Goal: Navigation & Orientation: Find specific page/section

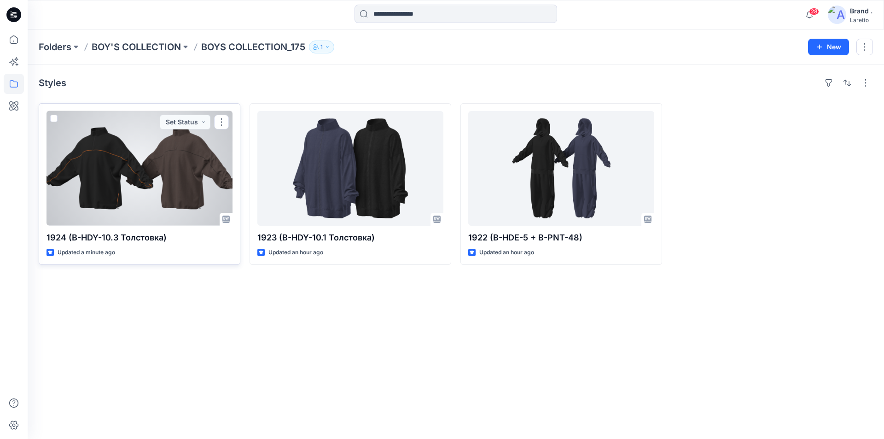
click at [108, 198] on div at bounding box center [139, 168] width 186 height 115
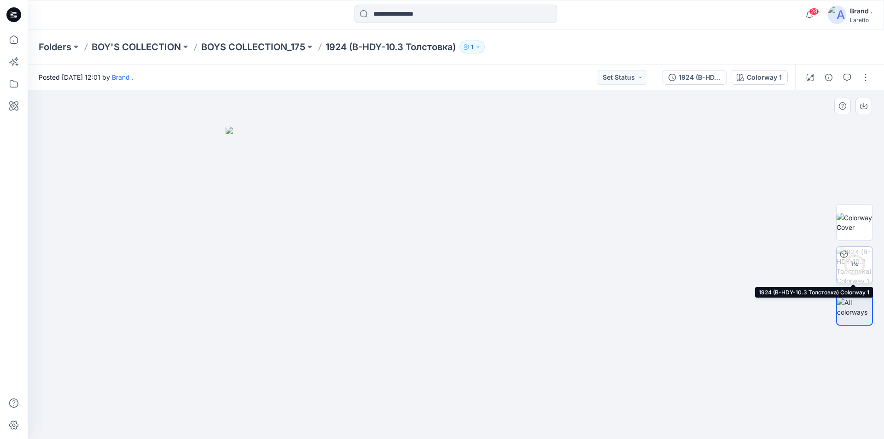
click at [854, 270] on circle at bounding box center [854, 264] width 18 height 18
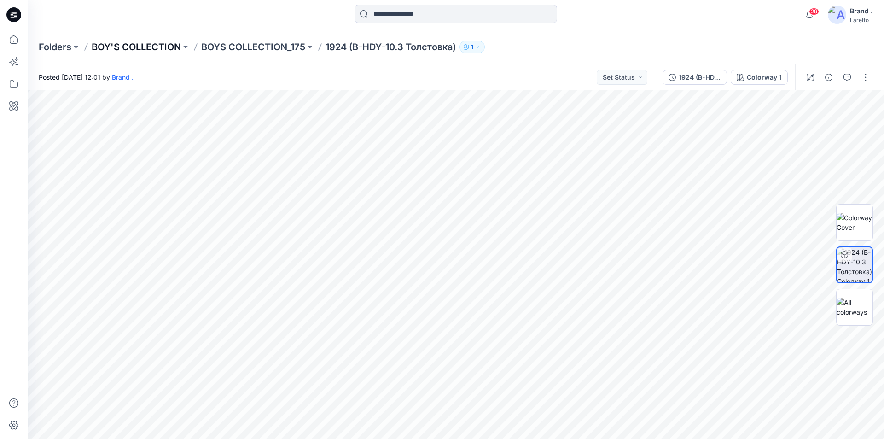
click at [127, 48] on p "BOY'S COLLECTION" at bounding box center [136, 47] width 89 height 13
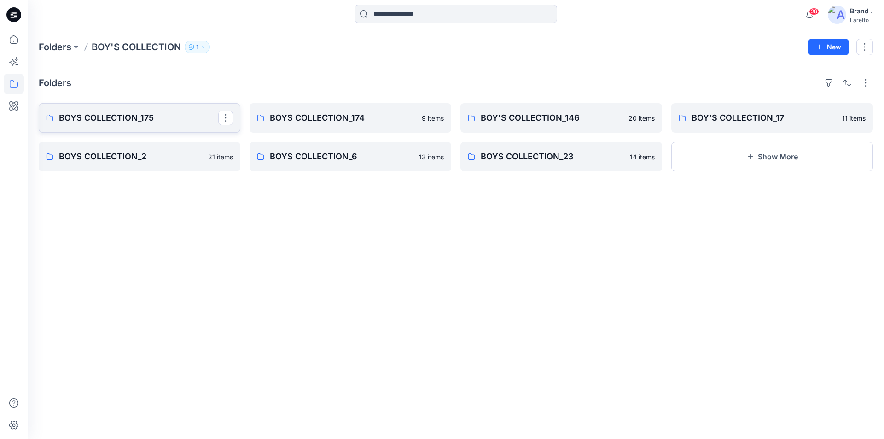
click at [97, 124] on p "BOYS COLLECTION_175" at bounding box center [138, 117] width 159 height 13
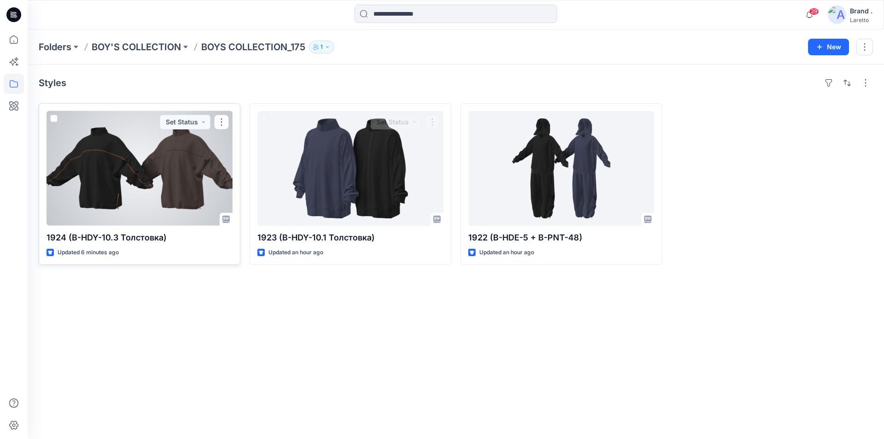
click at [158, 191] on div at bounding box center [139, 168] width 186 height 115
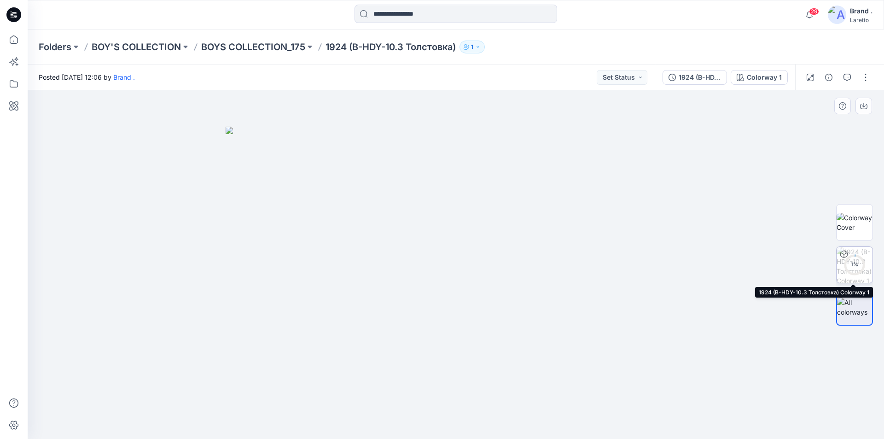
click at [843, 262] on div "1 %" at bounding box center [854, 265] width 22 height 8
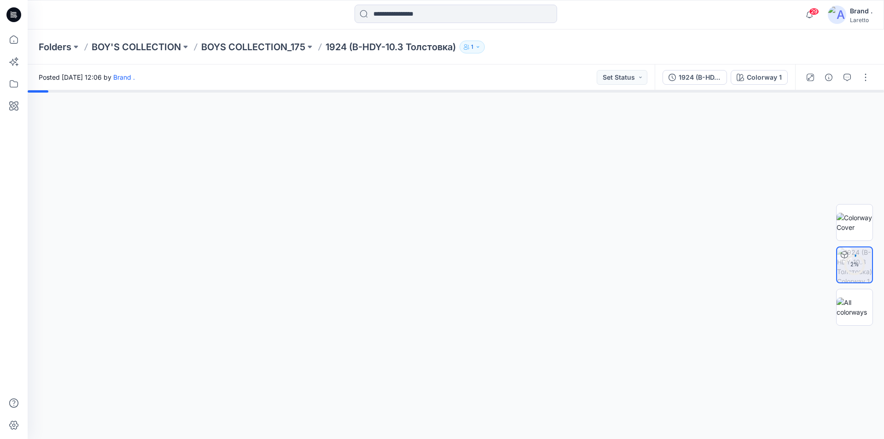
drag, startPoint x: 567, startPoint y: 286, endPoint x: 858, endPoint y: 57, distance: 370.1
click at [642, 273] on div at bounding box center [456, 264] width 856 height 348
click at [255, 48] on p "BOYS COLLECTION_175" at bounding box center [253, 47] width 104 height 13
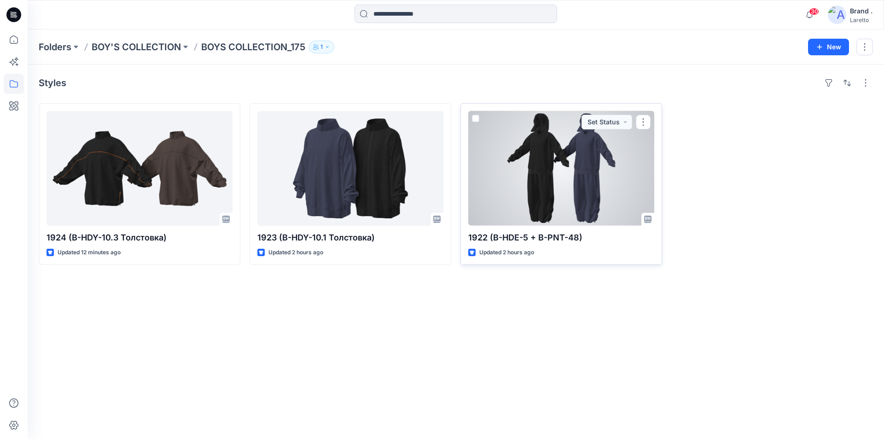
click at [532, 186] on div at bounding box center [561, 168] width 186 height 115
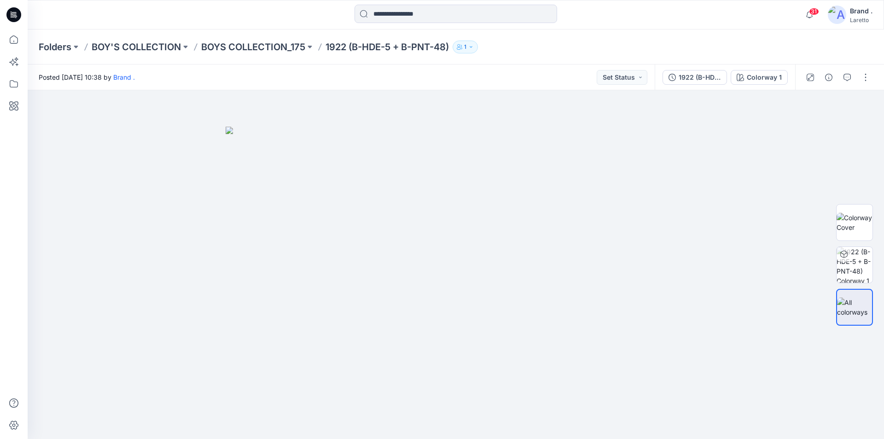
drag, startPoint x: 242, startPoint y: 31, endPoint x: 219, endPoint y: 30, distance: 23.0
click at [212, 22] on div at bounding box center [135, 15] width 214 height 20
click at [269, 46] on p "BOYS COLLECTION_175" at bounding box center [253, 47] width 104 height 13
